Goal: Information Seeking & Learning: Compare options

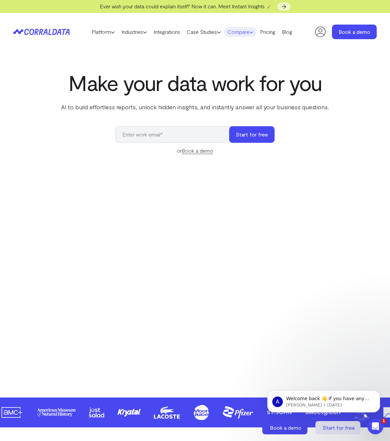
click at [242, 32] on link "Compare" at bounding box center [240, 32] width 33 height 10
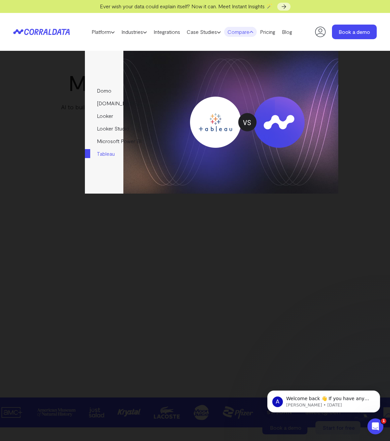
click at [103, 153] on link "Tableau" at bounding box center [120, 153] width 71 height 13
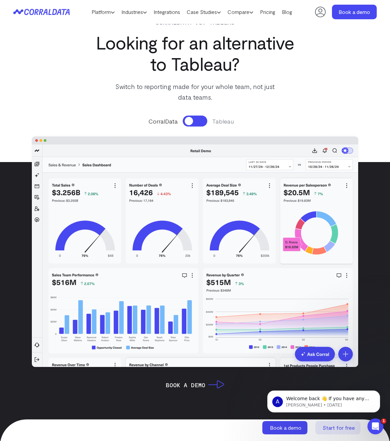
scroll to position [40, 0]
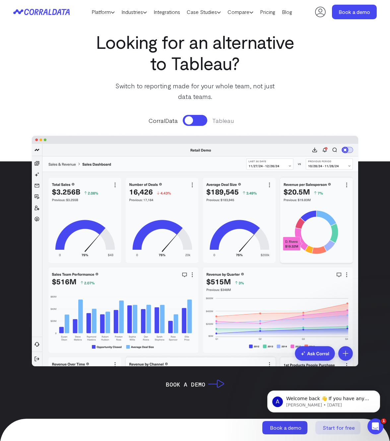
click at [198, 122] on button at bounding box center [195, 120] width 25 height 11
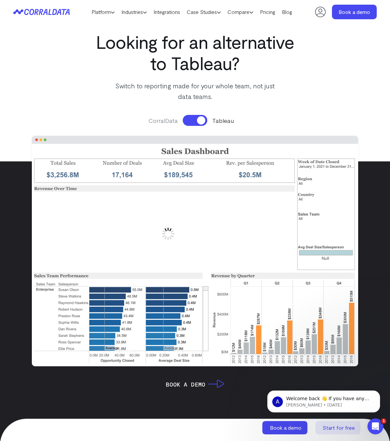
click at [184, 120] on button at bounding box center [195, 120] width 25 height 11
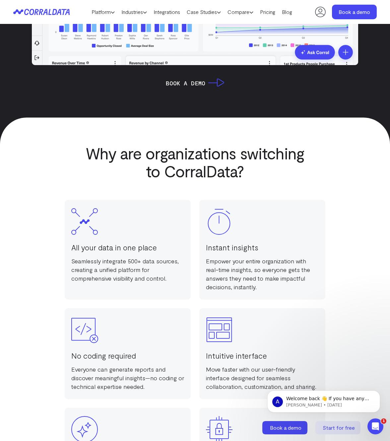
scroll to position [0, 0]
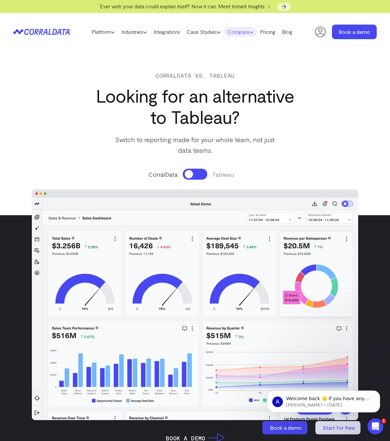
click at [245, 33] on link "Compare" at bounding box center [240, 32] width 33 height 10
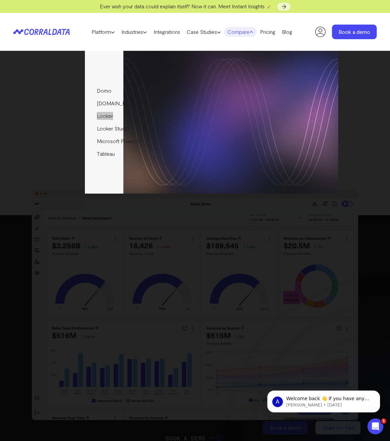
drag, startPoint x: 101, startPoint y: 114, endPoint x: 111, endPoint y: 2, distance: 112.9
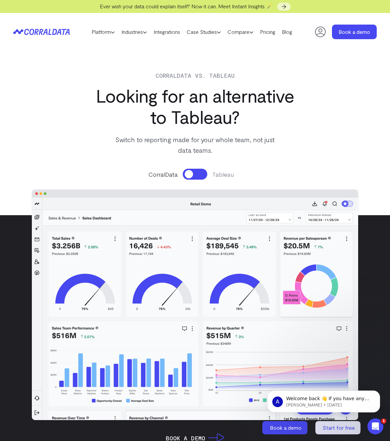
click at [199, 175] on button at bounding box center [195, 174] width 25 height 11
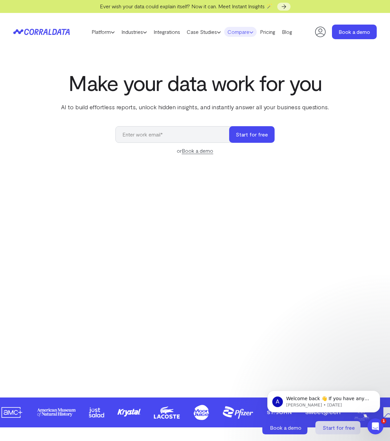
click at [251, 32] on link "Compare" at bounding box center [240, 32] width 33 height 10
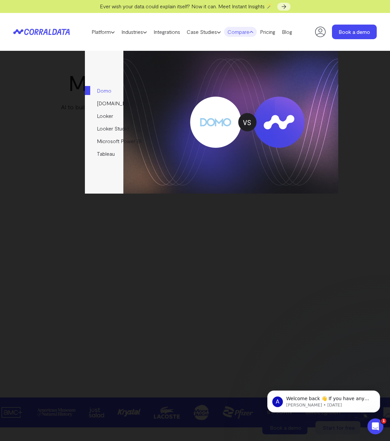
click at [108, 88] on link "Domo" at bounding box center [120, 90] width 71 height 13
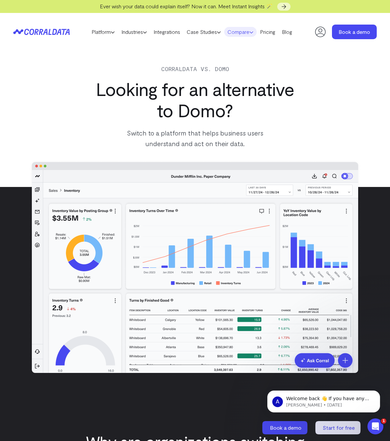
click at [239, 34] on link "Compare" at bounding box center [240, 32] width 33 height 10
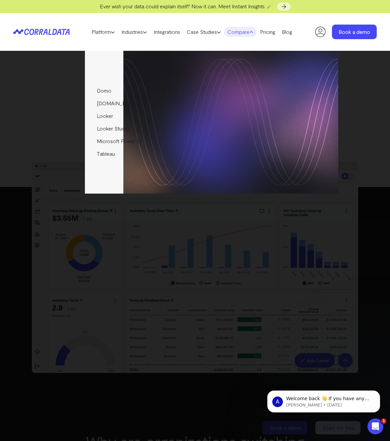
click at [239, 34] on link "Compare" at bounding box center [240, 32] width 33 height 10
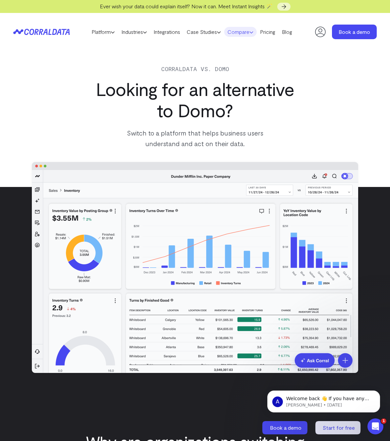
click at [239, 34] on link "Compare" at bounding box center [240, 32] width 33 height 10
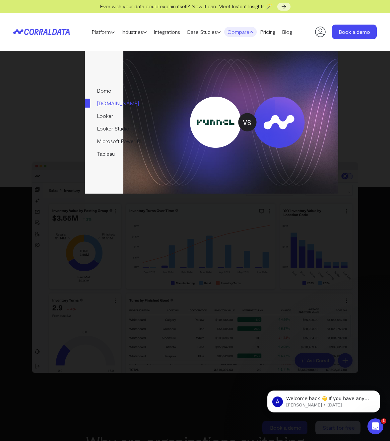
click at [101, 103] on link "[DOMAIN_NAME]" at bounding box center [120, 103] width 71 height 13
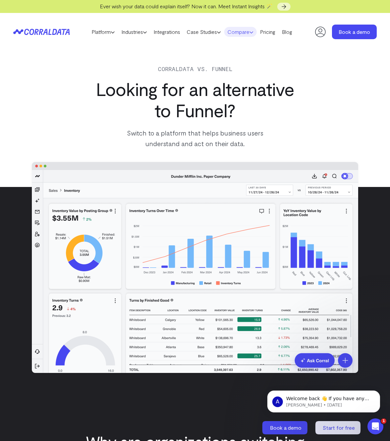
click at [246, 33] on link "Compare" at bounding box center [240, 32] width 33 height 10
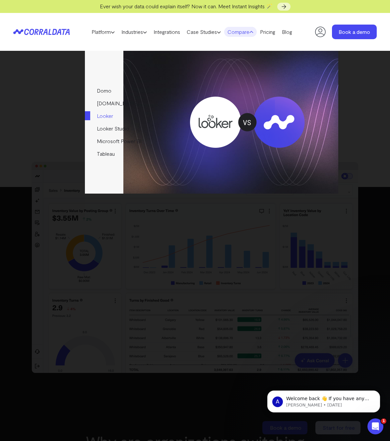
click at [102, 117] on link "Looker" at bounding box center [120, 116] width 71 height 13
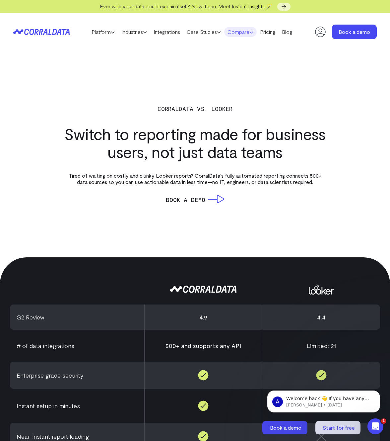
click at [237, 32] on link "Compare" at bounding box center [240, 32] width 33 height 10
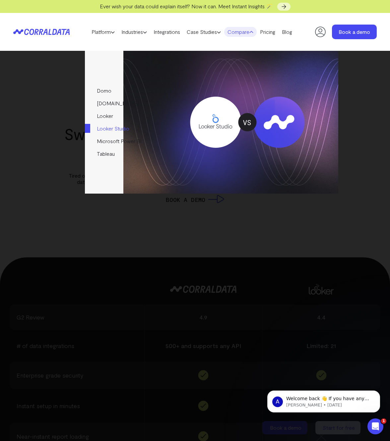
click at [103, 129] on link "Looker Studio" at bounding box center [120, 128] width 71 height 13
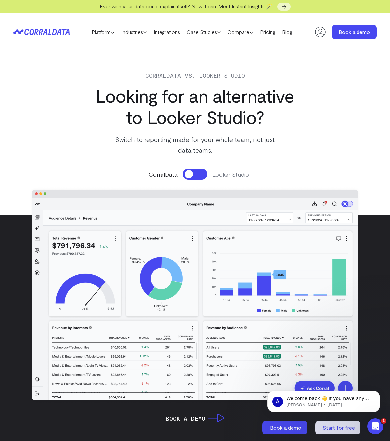
click at [200, 172] on button at bounding box center [195, 174] width 25 height 11
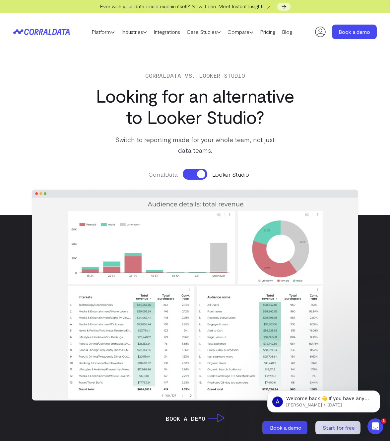
click at [186, 174] on button at bounding box center [195, 174] width 25 height 11
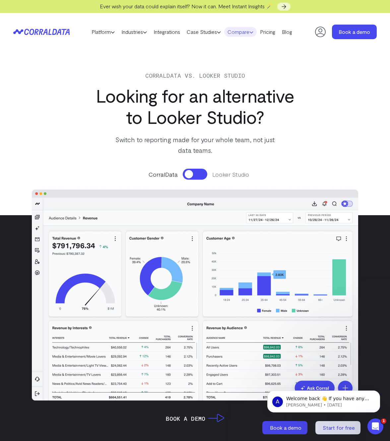
click at [246, 36] on link "Compare" at bounding box center [240, 32] width 33 height 10
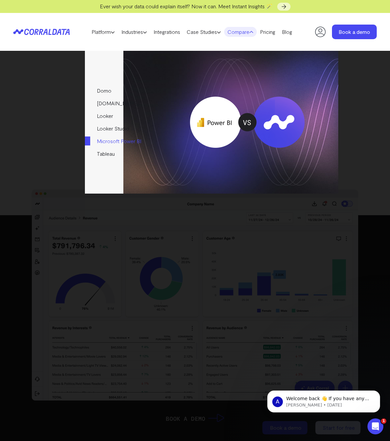
click at [105, 141] on link "Microsoft Power BI" at bounding box center [120, 141] width 71 height 13
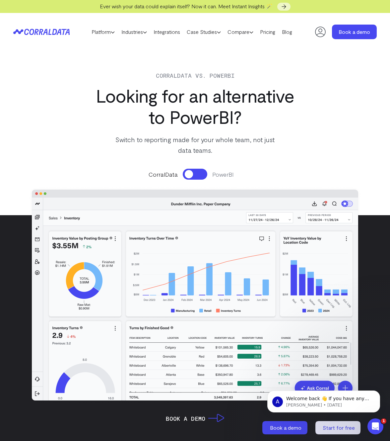
click at [197, 173] on button at bounding box center [195, 174] width 25 height 11
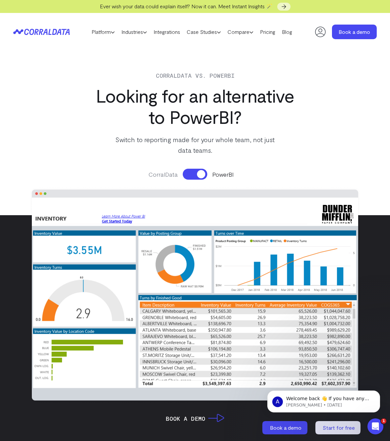
click at [189, 174] on button at bounding box center [195, 174] width 25 height 11
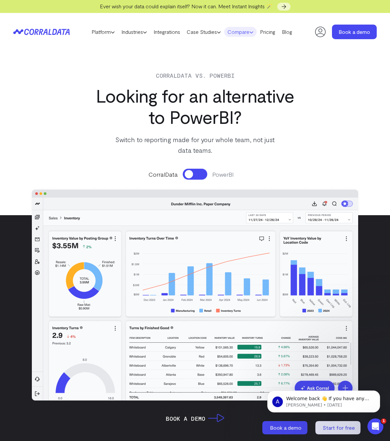
click at [235, 35] on link "Compare" at bounding box center [240, 32] width 33 height 10
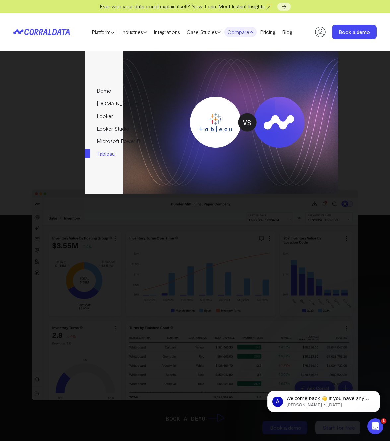
click at [109, 150] on link "Tableau" at bounding box center [120, 153] width 71 height 13
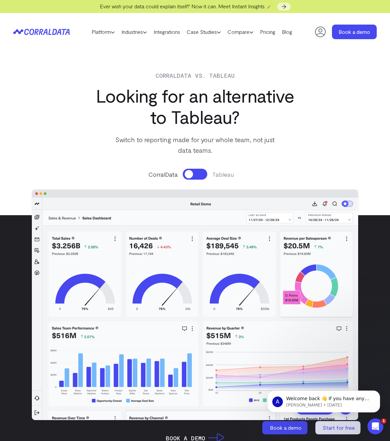
click at [202, 175] on button at bounding box center [195, 174] width 25 height 11
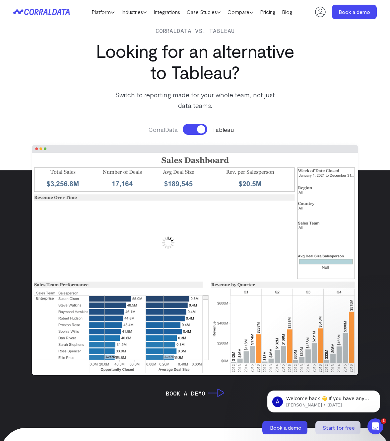
scroll to position [30, 0]
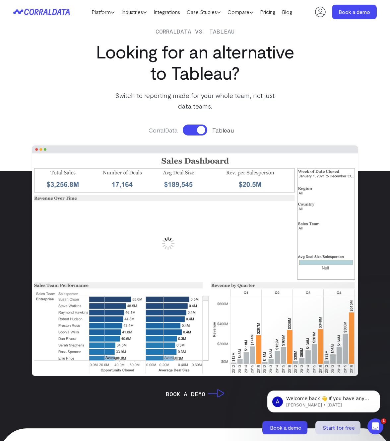
click at [194, 131] on button at bounding box center [195, 129] width 25 height 11
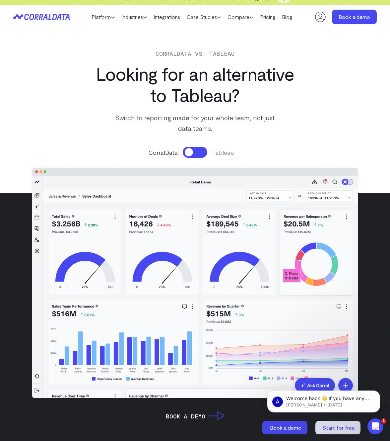
scroll to position [0, 0]
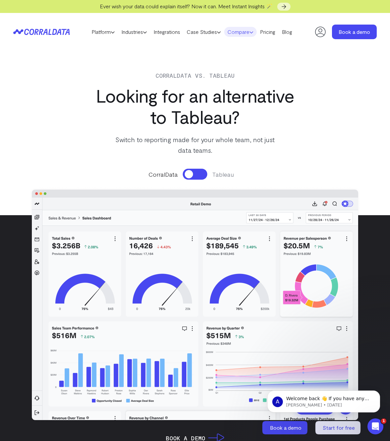
click at [244, 31] on link "Compare" at bounding box center [240, 32] width 33 height 10
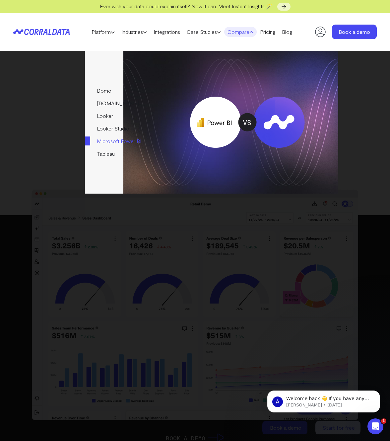
click at [110, 140] on link "Microsoft Power BI" at bounding box center [120, 141] width 71 height 13
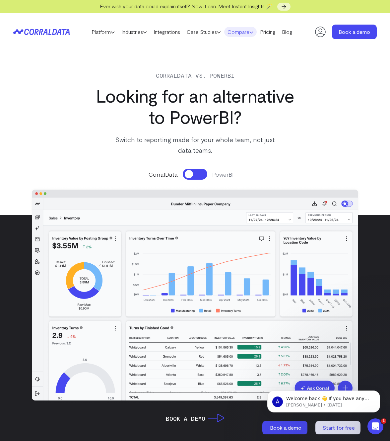
click at [242, 32] on link "Compare" at bounding box center [240, 32] width 33 height 10
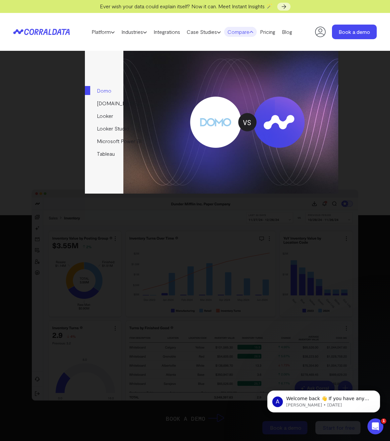
click at [110, 91] on link "Domo" at bounding box center [120, 90] width 71 height 13
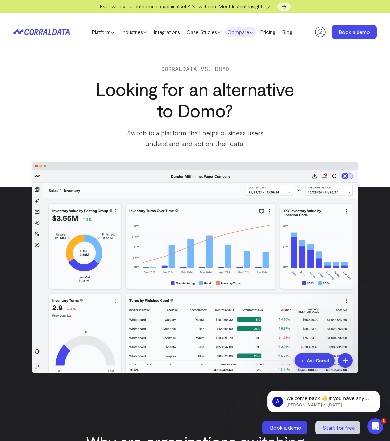
click at [243, 33] on link "Compare" at bounding box center [240, 32] width 33 height 10
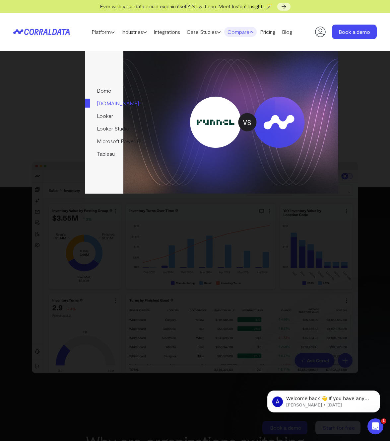
click at [112, 103] on link "[DOMAIN_NAME]" at bounding box center [120, 103] width 71 height 13
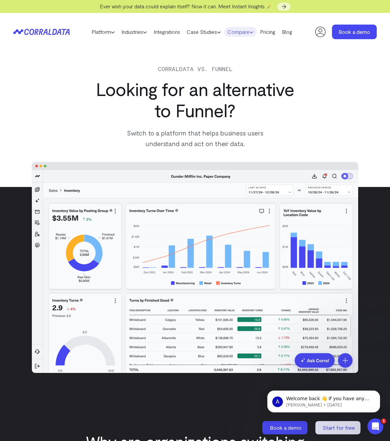
click at [241, 31] on link "Compare" at bounding box center [240, 32] width 33 height 10
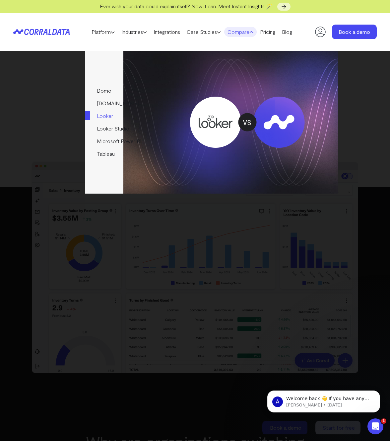
click at [101, 116] on link "Looker" at bounding box center [120, 116] width 71 height 13
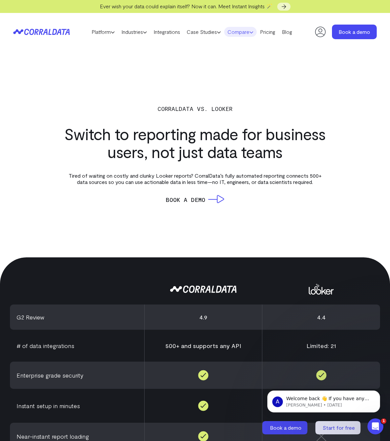
click at [251, 32] on link "Compare" at bounding box center [240, 32] width 33 height 10
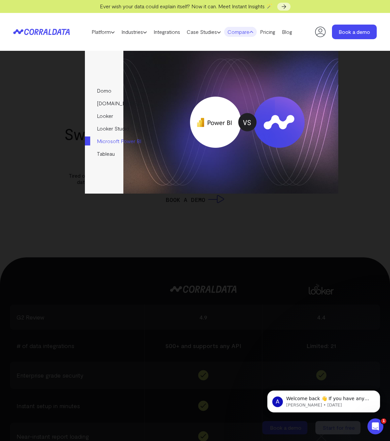
click at [105, 142] on link "Microsoft Power BI" at bounding box center [120, 141] width 71 height 13
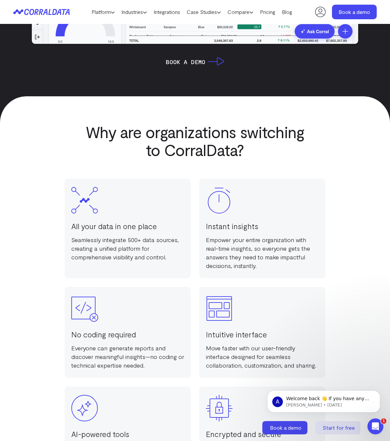
scroll to position [344, 0]
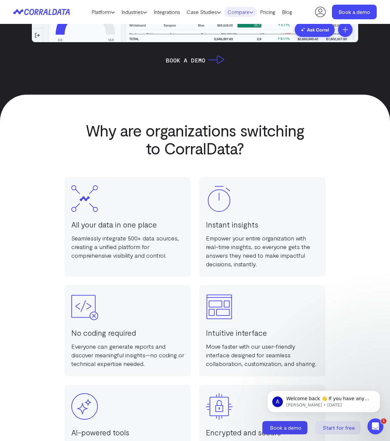
click at [244, 12] on link "Compare" at bounding box center [240, 12] width 33 height 10
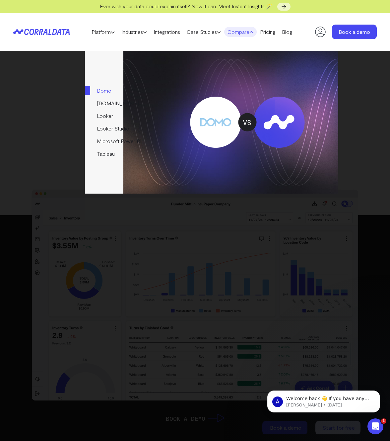
click at [109, 92] on link "Domo" at bounding box center [120, 90] width 71 height 13
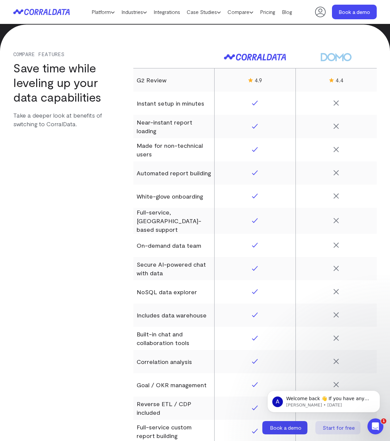
scroll to position [814, 0]
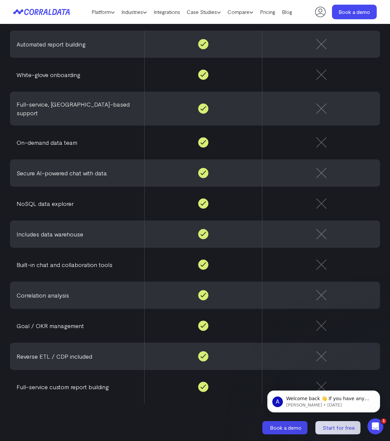
scroll to position [453, 0]
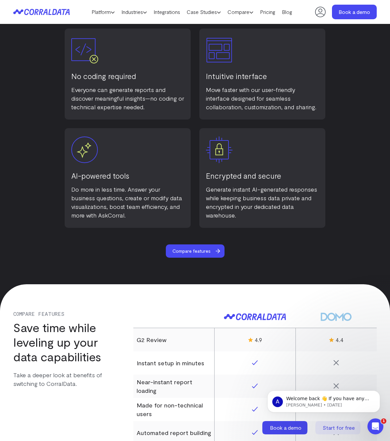
scroll to position [553, 0]
